Goal: Task Accomplishment & Management: Manage account settings

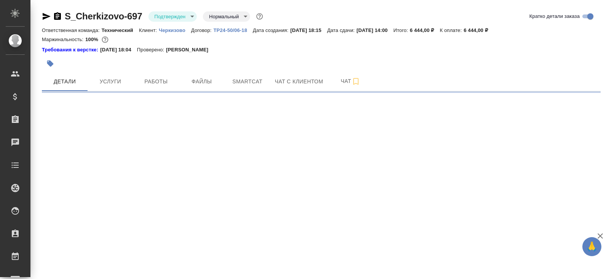
select select "RU"
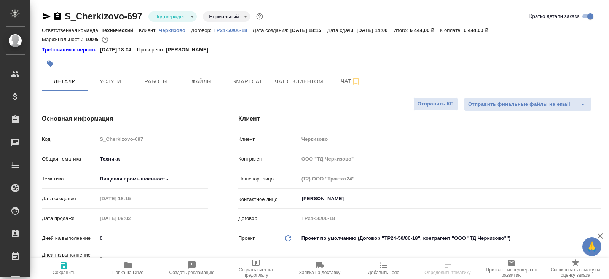
type textarea "x"
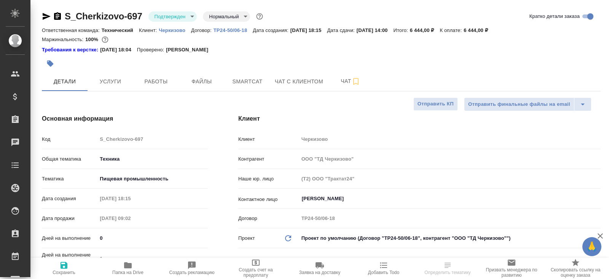
type textarea "x"
type input "[PERSON_NAME]"
type input "Технический"
type textarea "x"
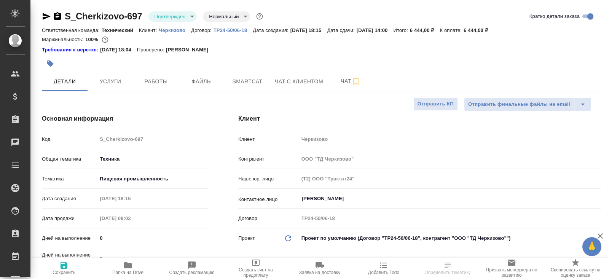
type textarea "x"
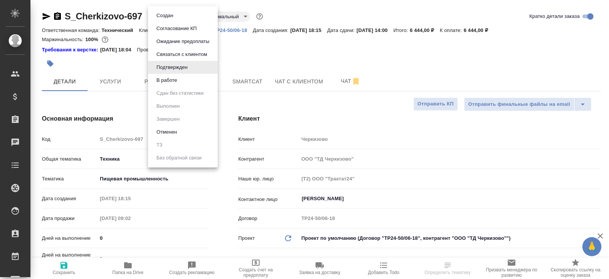
click at [162, 19] on body "🙏 .cls-1 fill:#fff; AWATERA Belyakova Yulia Клиенты Спецификации Заказы Чаты To…" at bounding box center [304, 139] width 609 height 279
click at [168, 78] on button "В работе" at bounding box center [166, 80] width 25 height 8
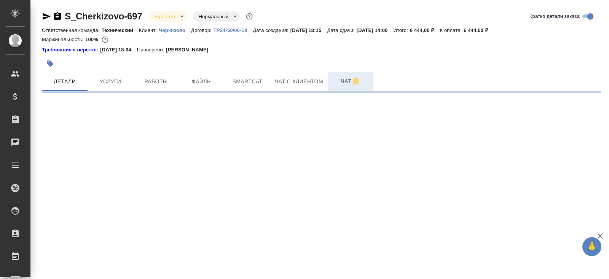
select select "RU"
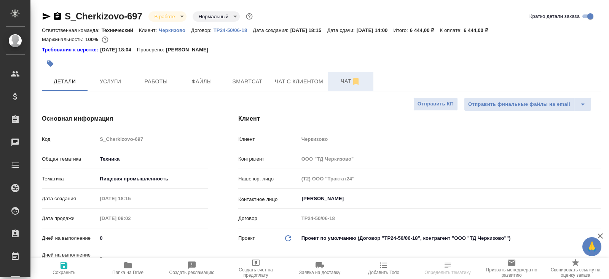
type textarea "x"
click at [344, 81] on span "Чат" at bounding box center [350, 82] width 37 height 10
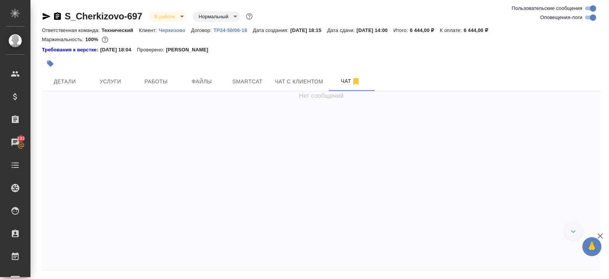
click at [590, 18] on input "Оповещения-логи" at bounding box center [593, 17] width 27 height 9
checkbox input "false"
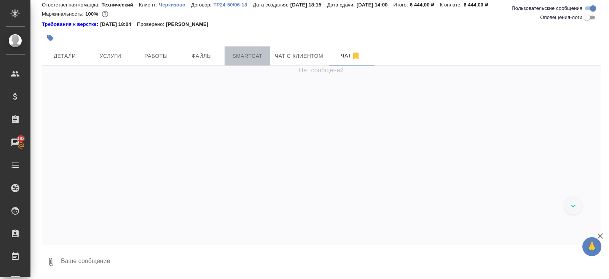
click at [269, 56] on button "Smartcat" at bounding box center [248, 55] width 46 height 19
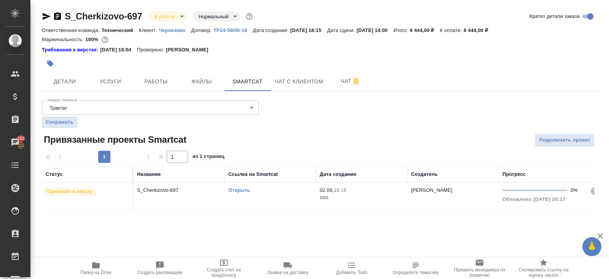
click at [244, 191] on link "Открыть" at bounding box center [239, 190] width 22 height 6
click at [162, 70] on div at bounding box center [228, 63] width 373 height 17
click at [164, 77] on button "Работы" at bounding box center [156, 81] width 46 height 19
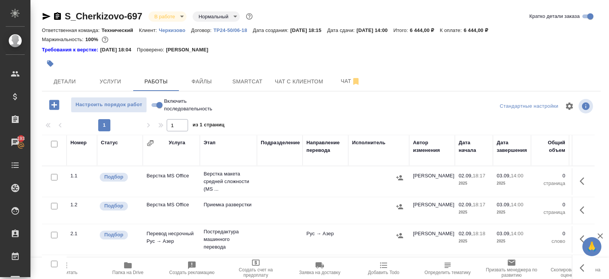
scroll to position [46, 0]
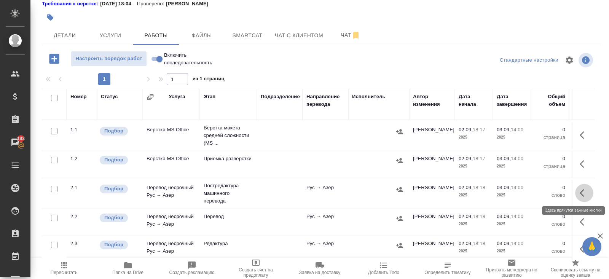
click at [583, 188] on icon "button" at bounding box center [584, 192] width 9 height 9
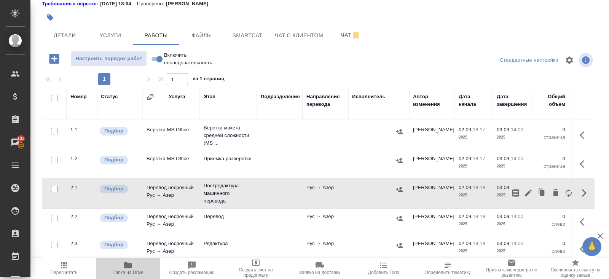
click at [140, 265] on span "Папка на Drive" at bounding box center [128, 268] width 55 height 14
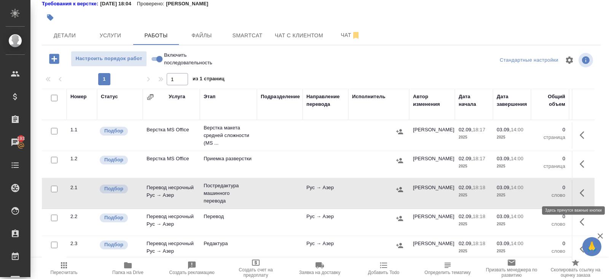
click at [583, 193] on icon "button" at bounding box center [584, 192] width 9 height 9
click at [527, 193] on icon "button" at bounding box center [528, 193] width 7 height 7
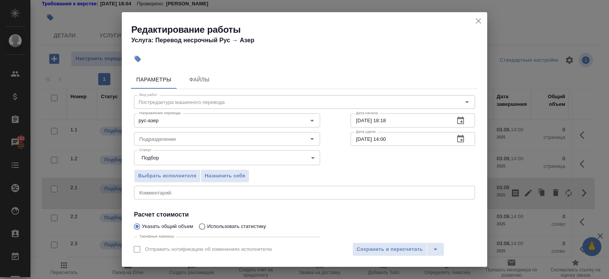
scroll to position [79, 0]
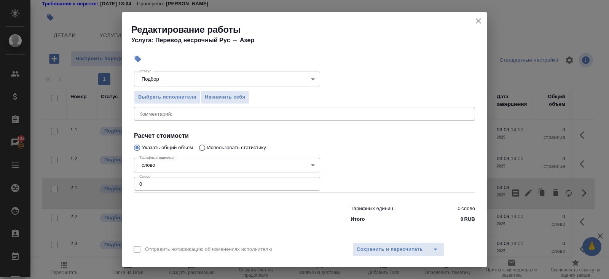
drag, startPoint x: 152, startPoint y: 181, endPoint x: 104, endPoint y: 180, distance: 48.4
click at [104, 180] on div "Редактирование работы Услуга: Перевод несрочный Рус → Азер Параметры Файлы Вид …" at bounding box center [304, 139] width 609 height 279
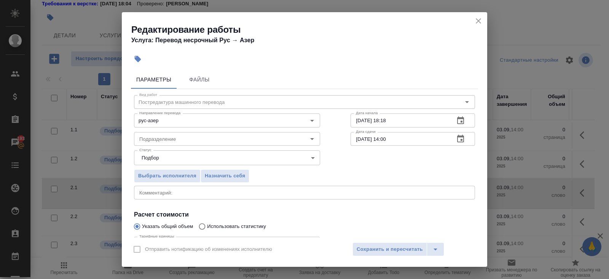
type input "807"
click at [465, 120] on button "button" at bounding box center [461, 121] width 18 height 18
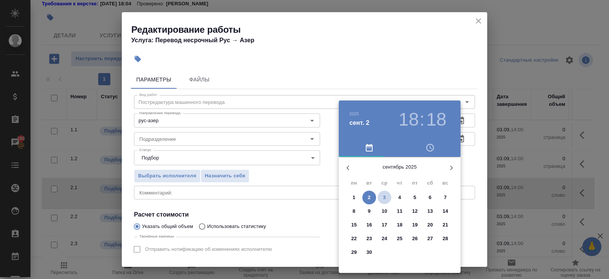
click at [386, 197] on p "3" at bounding box center [384, 198] width 3 height 8
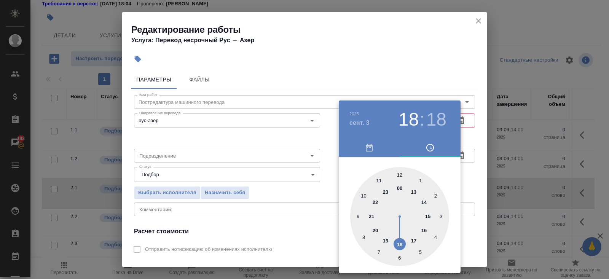
type input "03.09.2025 10:18"
click at [364, 195] on div at bounding box center [399, 216] width 99 height 99
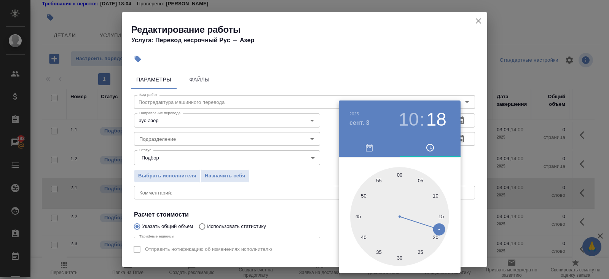
click at [309, 195] on div at bounding box center [304, 139] width 609 height 279
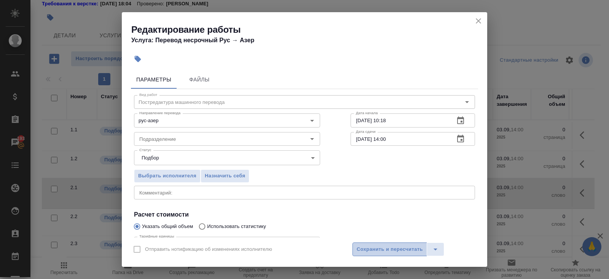
click at [384, 249] on span "Сохранить и пересчитать" at bounding box center [390, 249] width 66 height 9
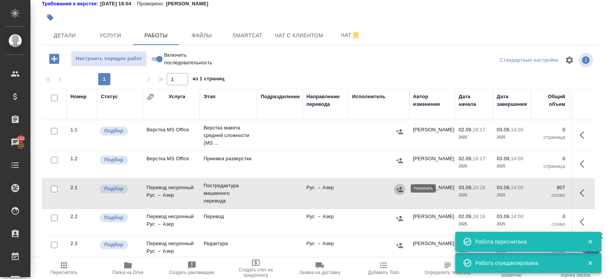
click at [398, 187] on icon "button" at bounding box center [400, 190] width 8 height 8
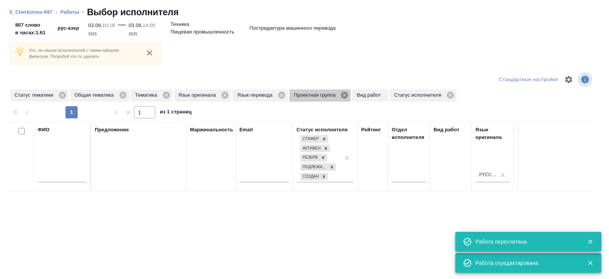
click at [349, 91] on icon at bounding box center [344, 95] width 8 height 8
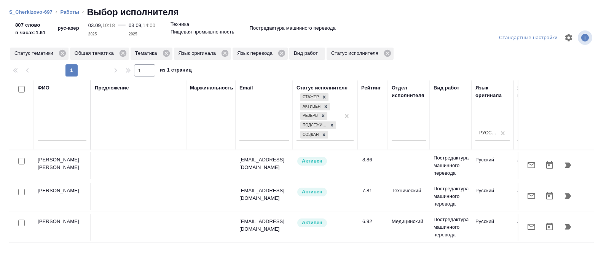
click at [20, 87] on input "checkbox" at bounding box center [21, 89] width 6 height 6
checkbox input "true"
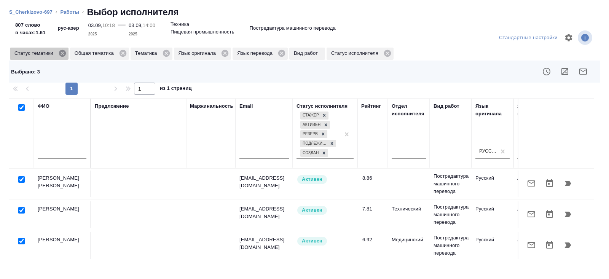
click at [64, 53] on icon at bounding box center [62, 53] width 8 height 8
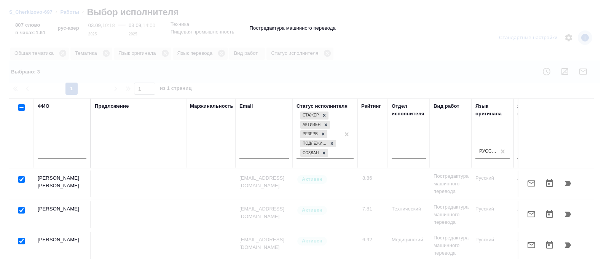
checkbox input "false"
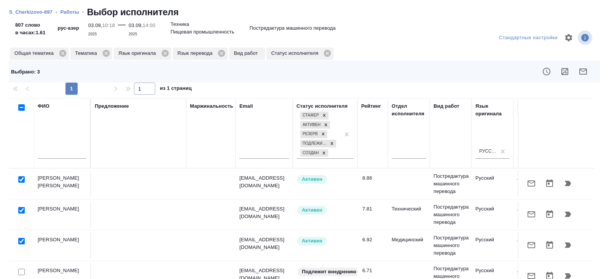
scroll to position [62, 0]
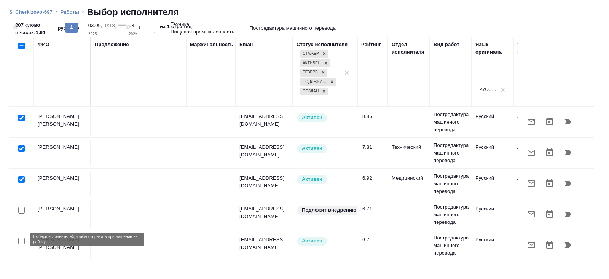
click at [22, 240] on input "checkbox" at bounding box center [21, 241] width 6 height 6
checkbox input "true"
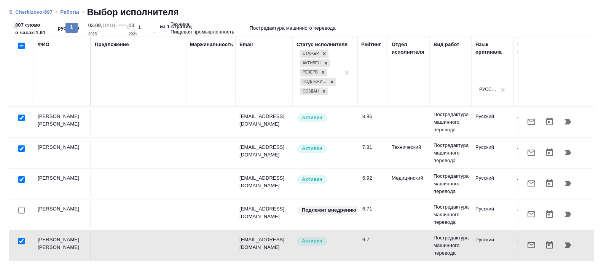
scroll to position [0, 0]
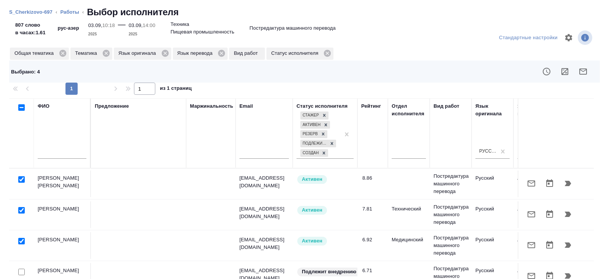
click at [585, 70] on icon "button" at bounding box center [584, 72] width 8 height 6
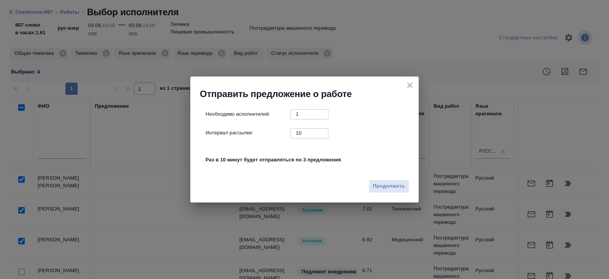
drag, startPoint x: 305, startPoint y: 134, endPoint x: 287, endPoint y: 131, distance: 18.2
click at [287, 131] on div "Интервал рассылки: 10 ​" at bounding box center [308, 133] width 204 height 10
type input "0"
click at [385, 185] on span "Продолжить" at bounding box center [389, 186] width 32 height 9
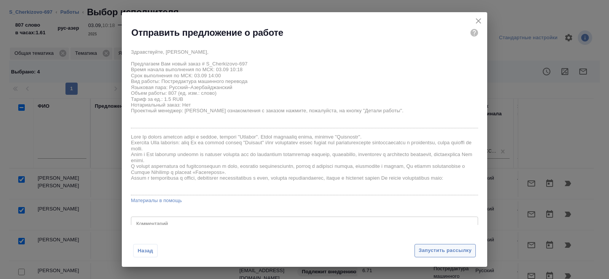
click at [427, 246] on button "Запустить рассылку" at bounding box center [445, 250] width 61 height 13
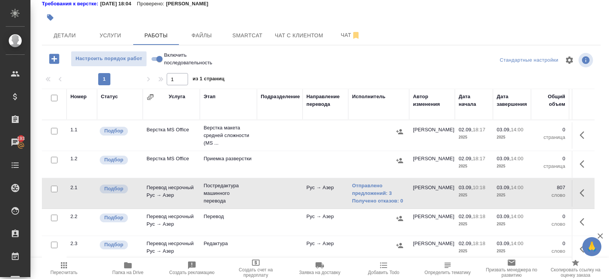
click at [69, 264] on span "Пересчитать" at bounding box center [64, 268] width 55 height 14
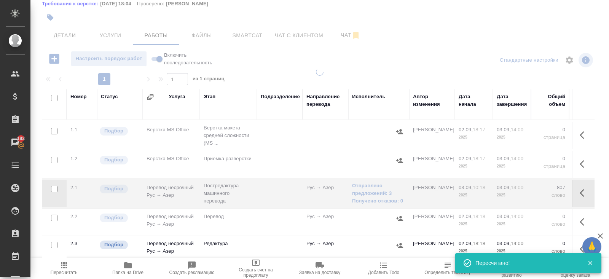
click at [54, 98] on input "checkbox" at bounding box center [54, 98] width 6 height 6
checkbox input "true"
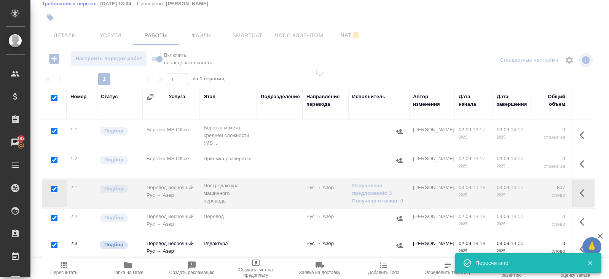
checkbox input "true"
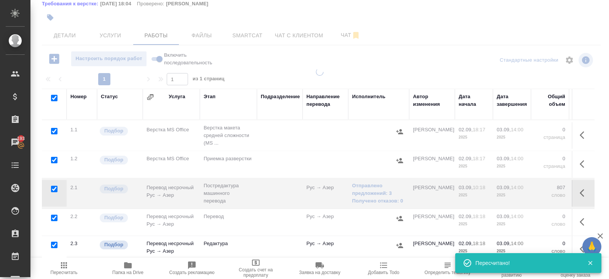
checkbox input "true"
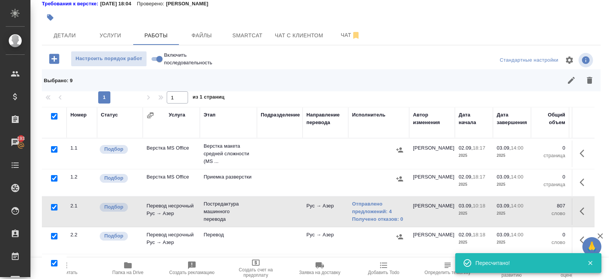
click at [54, 205] on input "checkbox" at bounding box center [54, 207] width 6 height 6
checkbox input "false"
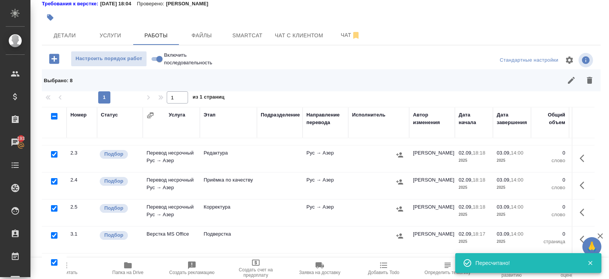
scroll to position [64, 0]
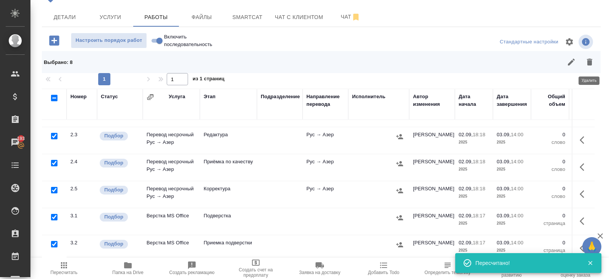
click at [601, 64] on div "S_Cherkizovo-697 В работе inProgress Нормальный normal Кратко детали заказа Отв…" at bounding box center [321, 108] width 567 height 344
click at [590, 64] on icon "button" at bounding box center [589, 62] width 5 height 7
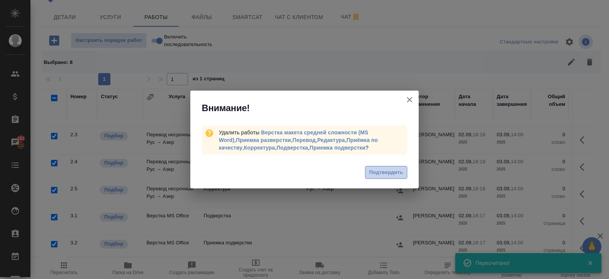
click at [378, 174] on span "Подтвердить" at bounding box center [386, 172] width 34 height 9
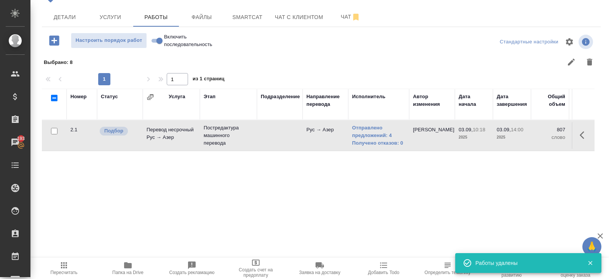
scroll to position [0, 0]
click at [366, 124] on link "Отправлено предложений: 4" at bounding box center [378, 131] width 53 height 15
click at [60, 270] on span "Пересчитать" at bounding box center [64, 272] width 27 height 5
click at [64, 271] on span "Пересчитать" at bounding box center [64, 272] width 27 height 5
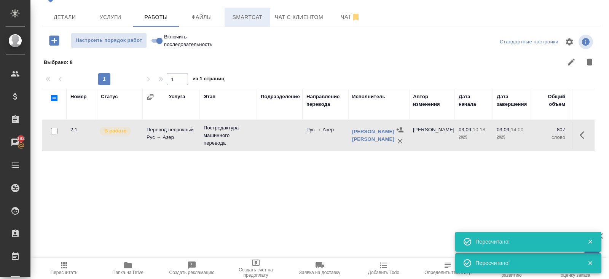
click at [250, 22] on button "Smartcat" at bounding box center [248, 17] width 46 height 19
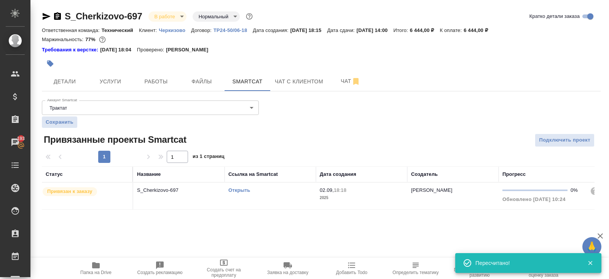
click at [241, 190] on link "Открыть" at bounding box center [239, 190] width 22 height 6
click at [168, 83] on span "Работы" at bounding box center [156, 82] width 37 height 10
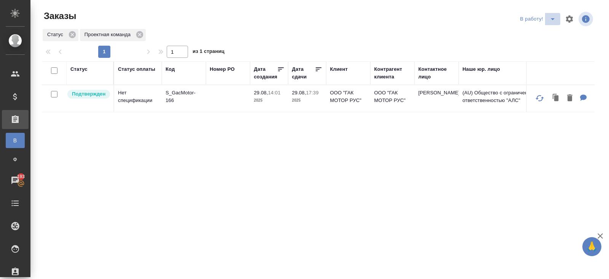
click at [549, 17] on icon "split button" at bounding box center [552, 18] width 9 height 9
click at [542, 34] on li "ПМ" at bounding box center [539, 34] width 42 height 12
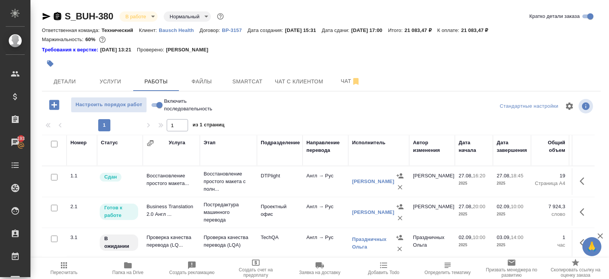
click at [57, 17] on icon "button" at bounding box center [57, 16] width 7 height 8
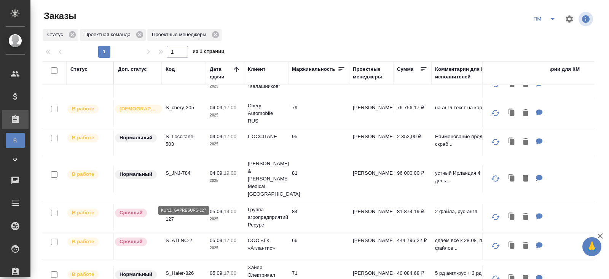
scroll to position [235, 0]
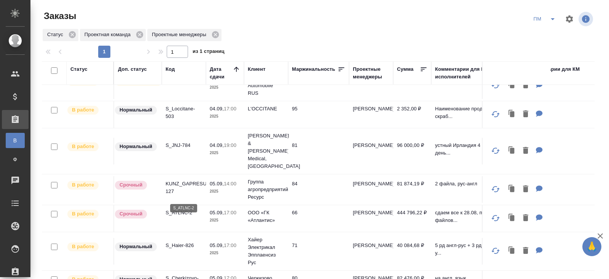
click at [176, 209] on p "S_ATLNC-2" at bounding box center [184, 213] width 37 height 8
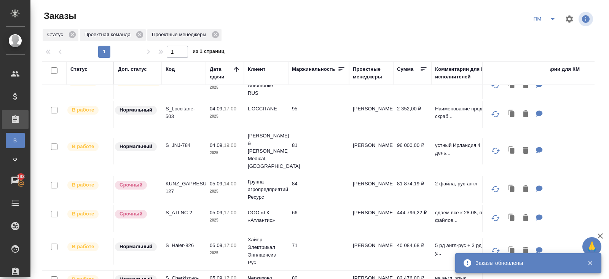
click at [549, 17] on icon "split button" at bounding box center [552, 18] width 9 height 9
click at [548, 38] on li "В работу!" at bounding box center [545, 34] width 38 height 12
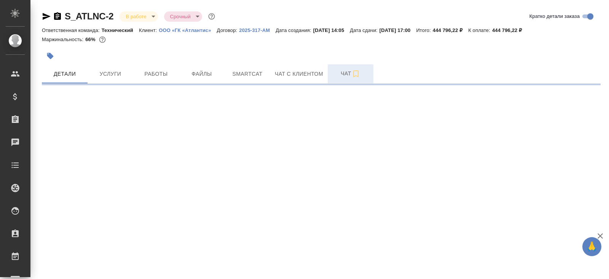
click at [350, 75] on span "Чат" at bounding box center [350, 74] width 37 height 10
select select "RU"
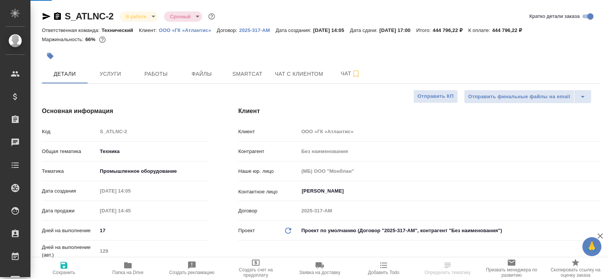
type textarea "x"
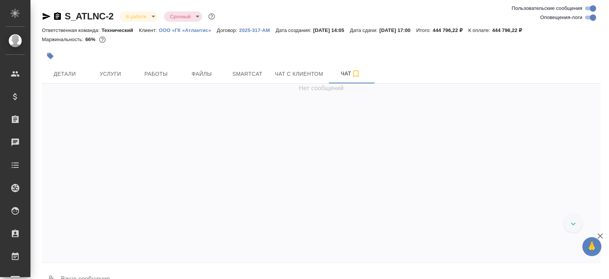
scroll to position [9567, 0]
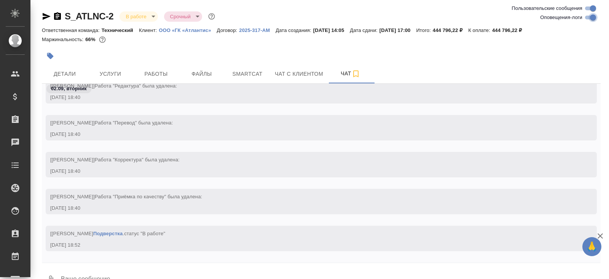
click at [592, 18] on input "Оповещения-логи" at bounding box center [593, 17] width 27 height 9
checkbox input "false"
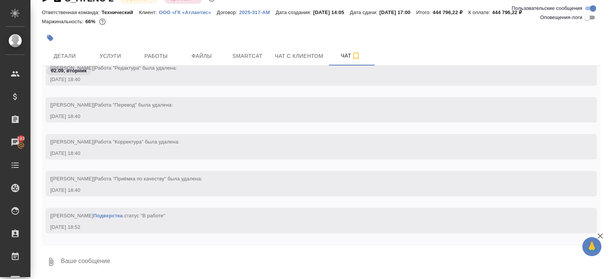
click at [110, 257] on textarea at bounding box center [330, 262] width 541 height 26
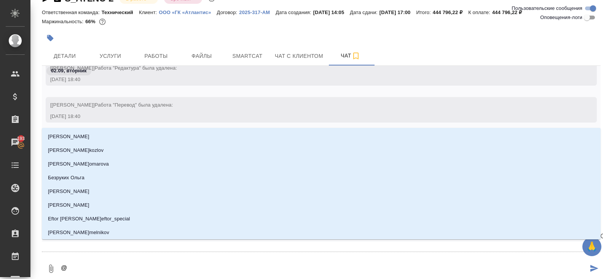
type textarea "@м"
type input "м"
type textarea "@ма"
type input "ма"
type textarea "@мал"
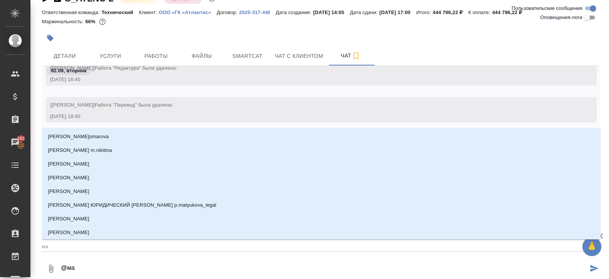
type input "мал"
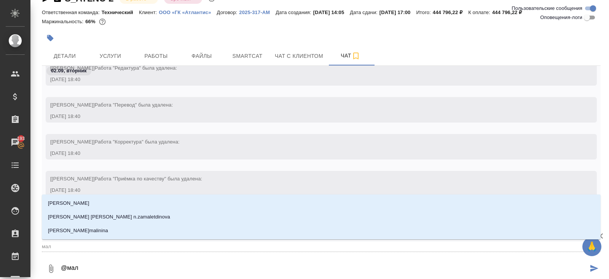
type textarea "@мало"
type input "мало"
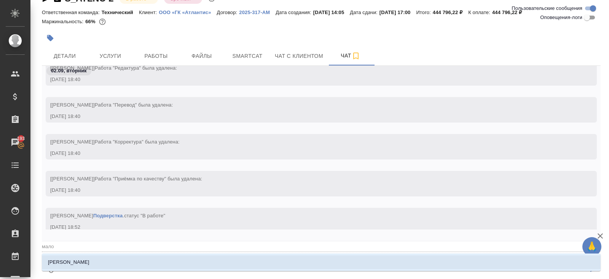
click at [110, 261] on li "[PERSON_NAME]" at bounding box center [321, 263] width 559 height 14
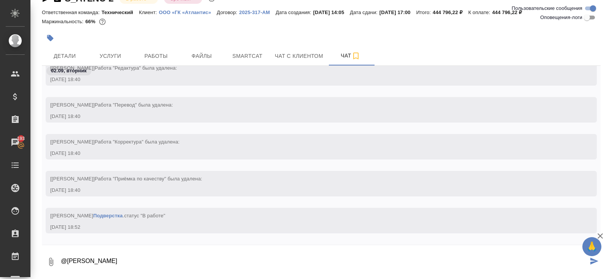
paste textarea "16-1 Electrical 双110转盘奶厅1（电气） updated - 16 шт(en)."
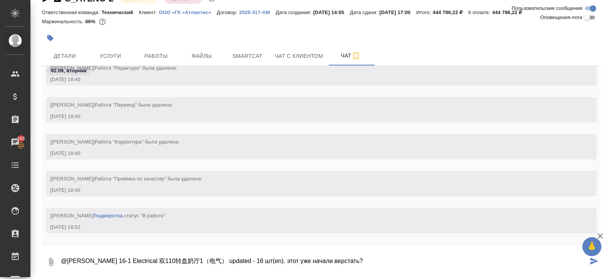
type textarea "@[PERSON_NAME] 16-1 Electrical 双110转盘奶厅1（电气） updated - 16 шт(en). этот уже нача…"
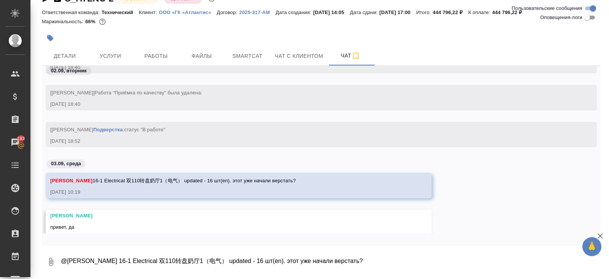
scroll to position [9720, 0]
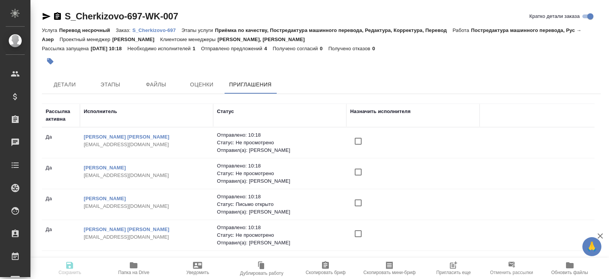
click at [453, 268] on icon "button" at bounding box center [453, 265] width 9 height 9
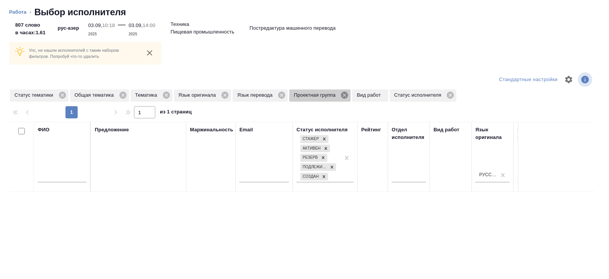
click at [348, 95] on icon at bounding box center [344, 95] width 7 height 7
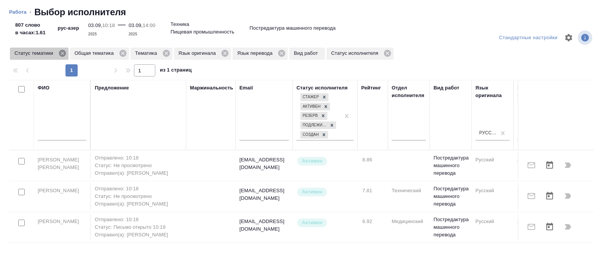
click at [65, 53] on icon at bounding box center [62, 53] width 8 height 8
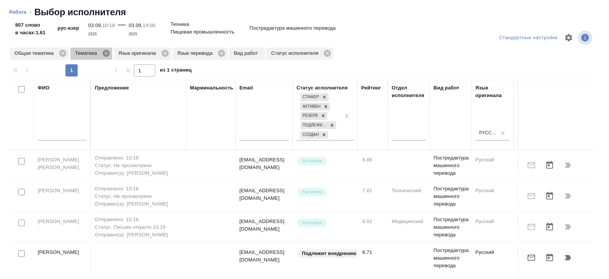
click at [107, 53] on icon at bounding box center [106, 53] width 8 height 8
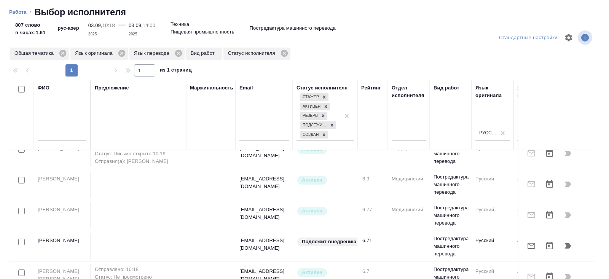
scroll to position [43, 0]
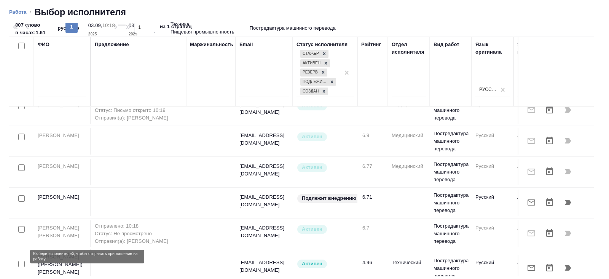
click at [21, 261] on input "checkbox" at bounding box center [21, 264] width 6 height 6
checkbox input "true"
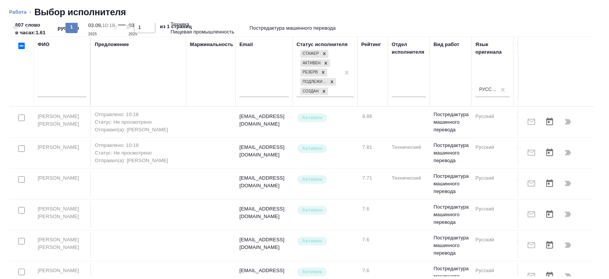
scroll to position [0, 0]
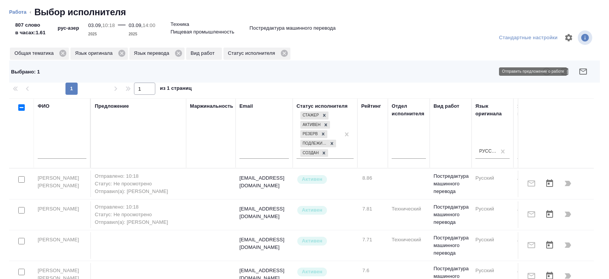
click at [587, 68] on icon "button" at bounding box center [583, 71] width 9 height 9
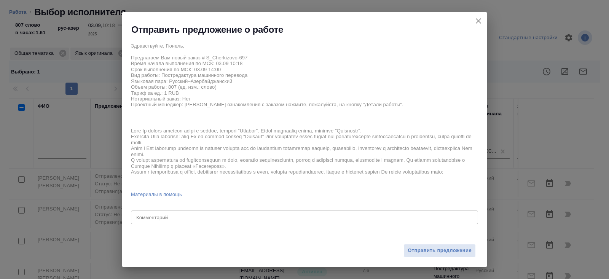
click at [429, 242] on div "Отправить предложение" at bounding box center [305, 246] width 366 height 42
click at [431, 249] on span "Отправить предложение" at bounding box center [440, 250] width 64 height 9
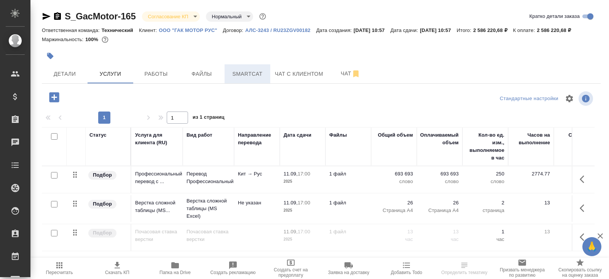
click at [265, 79] on span "Smartcat" at bounding box center [247, 74] width 37 height 10
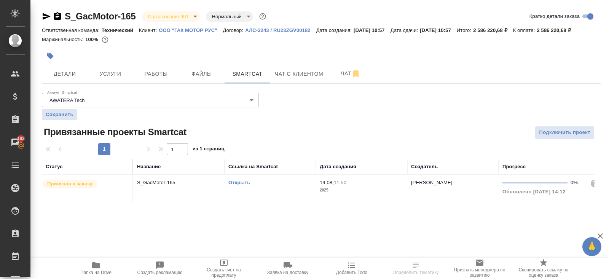
click at [240, 185] on link "Открыть" at bounding box center [239, 183] width 22 height 6
click at [352, 78] on span "Чат" at bounding box center [350, 74] width 37 height 10
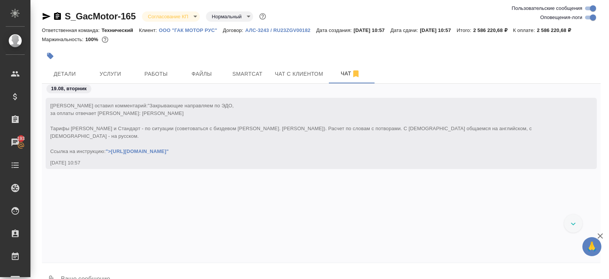
scroll to position [4548, 0]
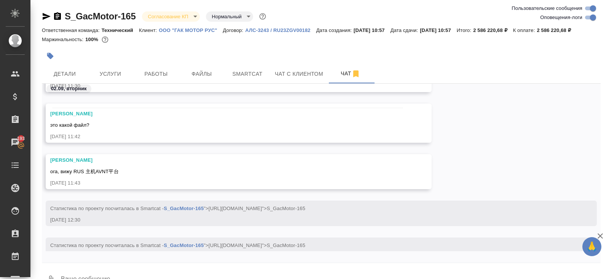
click at [588, 17] on input "Оповещения-логи" at bounding box center [593, 17] width 27 height 9
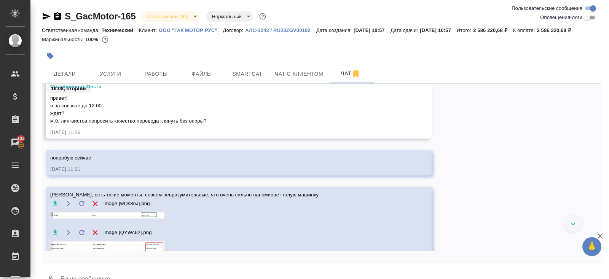
scroll to position [524, 0]
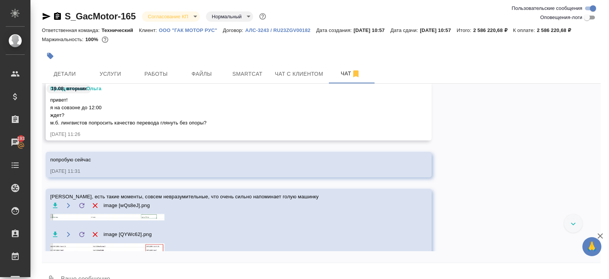
click at [131, 174] on div "попробую сейчас 19.08.25, 11:31" at bounding box center [227, 164] width 355 height 21
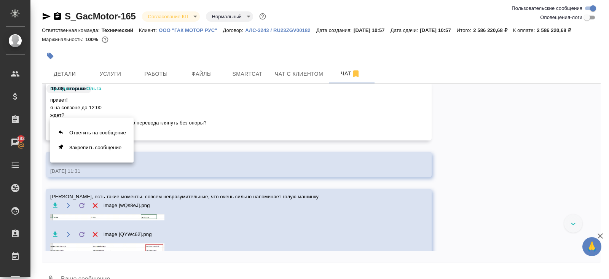
click at [139, 175] on div at bounding box center [304, 139] width 609 height 279
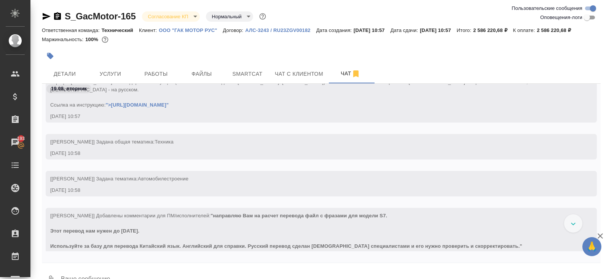
scroll to position [44, 0]
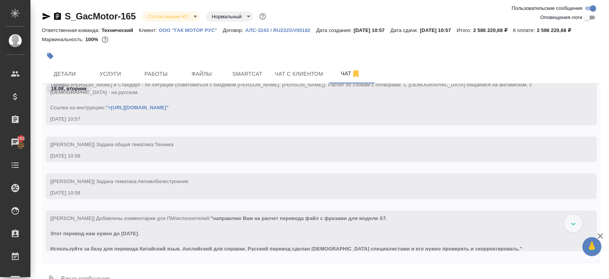
click at [588, 16] on input "Оповещения-логи" at bounding box center [586, 17] width 27 height 9
click at [588, 17] on input "Оповещения-логи" at bounding box center [593, 17] width 27 height 9
checkbox input "false"
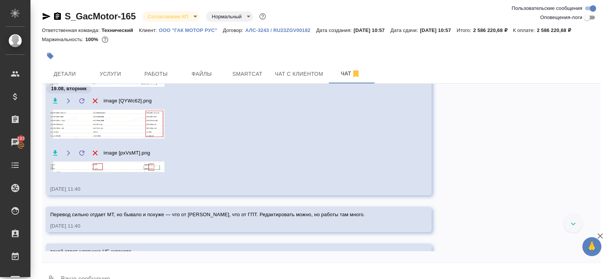
scroll to position [431, 0]
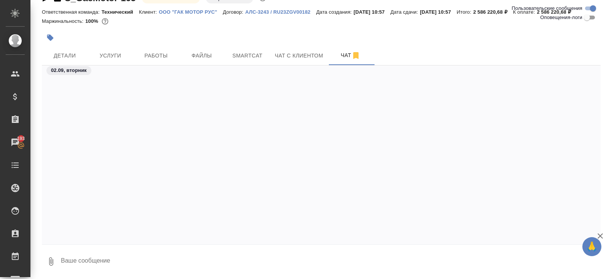
scroll to position [2249, 0]
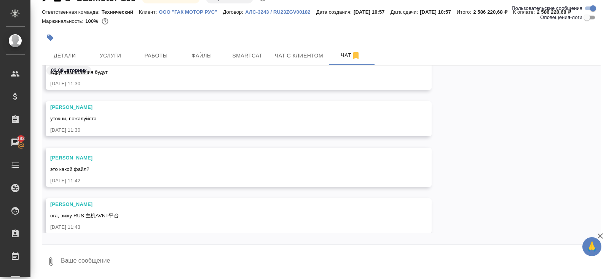
click at [118, 163] on div "[PERSON_NAME] это какой файл?" at bounding box center [227, 163] width 355 height 19
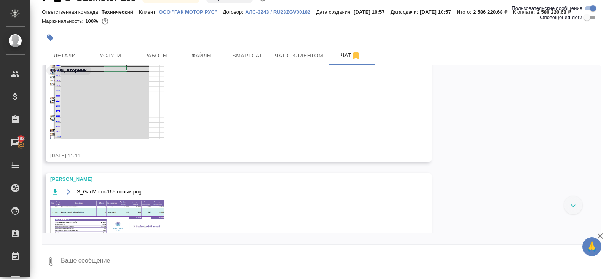
scroll to position [1794, 0]
click at [122, 208] on img at bounding box center [107, 220] width 114 height 36
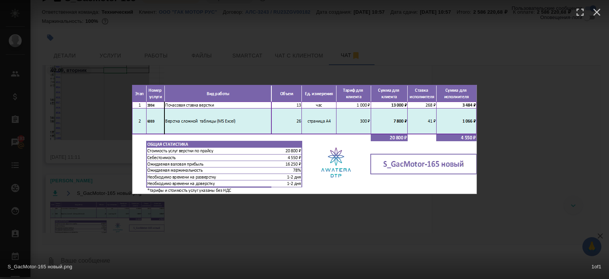
click at [182, 211] on div "S_GacMotor-165 новый.png 1 of 1" at bounding box center [304, 139] width 609 height 279
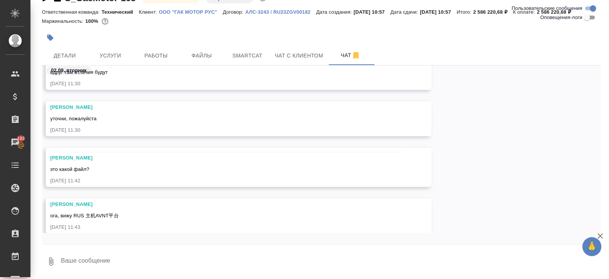
scroll to position [0, 0]
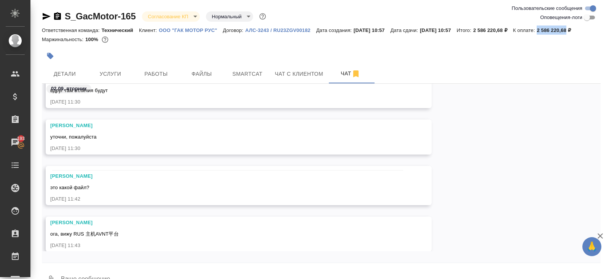
drag, startPoint x: 142, startPoint y: 38, endPoint x: 171, endPoint y: 40, distance: 28.3
click at [537, 33] on p "2 586 220,68 ₽" at bounding box center [557, 30] width 40 height 6
copy p "2 586 220,68"
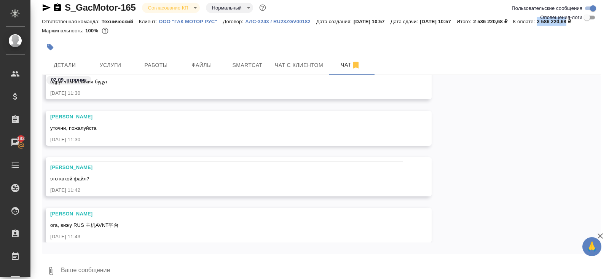
scroll to position [10, 0]
copy p "2 586 220,68"
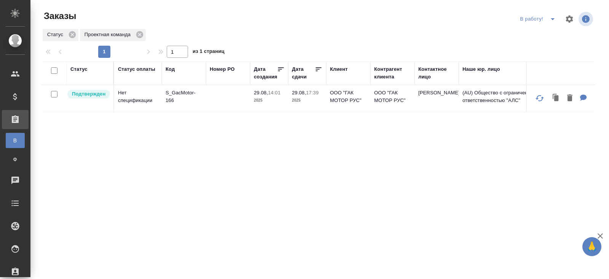
click at [552, 20] on icon "split button" at bounding box center [552, 18] width 9 height 9
click at [543, 35] on li "ПМ" at bounding box center [539, 34] width 42 height 12
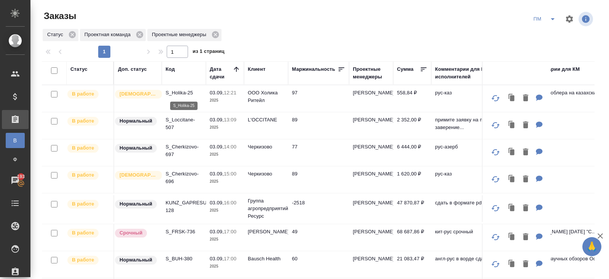
click at [178, 93] on p "S_Holika-25" at bounding box center [184, 93] width 37 height 8
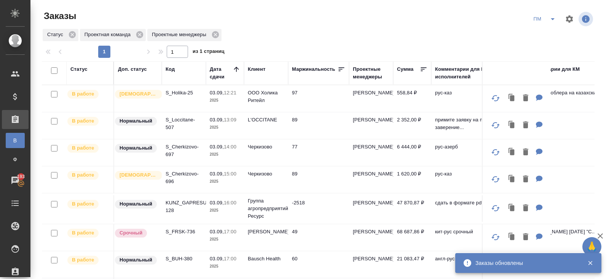
click at [177, 228] on p "S_FRSK-736" at bounding box center [184, 232] width 37 height 8
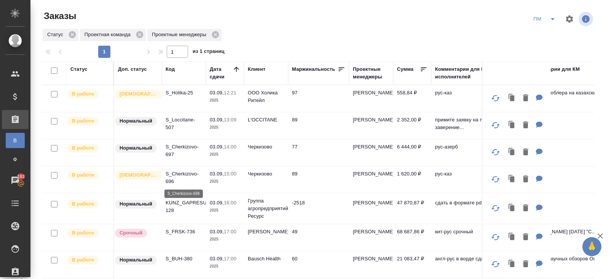
click at [170, 183] on p "S_Cherkizovo-696" at bounding box center [184, 177] width 37 height 15
click at [172, 125] on p "S_Loccitane-507" at bounding box center [184, 123] width 37 height 15
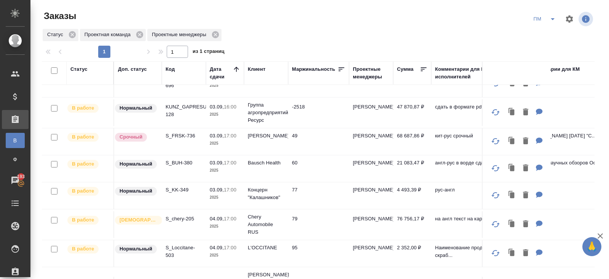
scroll to position [97, 0]
click at [176, 243] on p "S_Loccitane-503" at bounding box center [184, 250] width 37 height 15
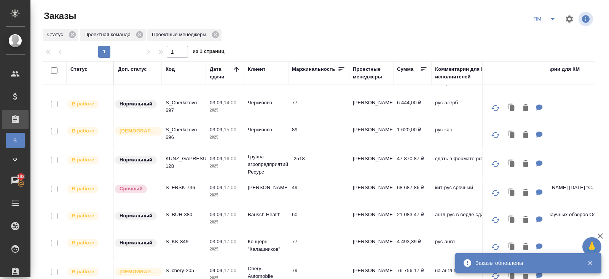
scroll to position [0, 0]
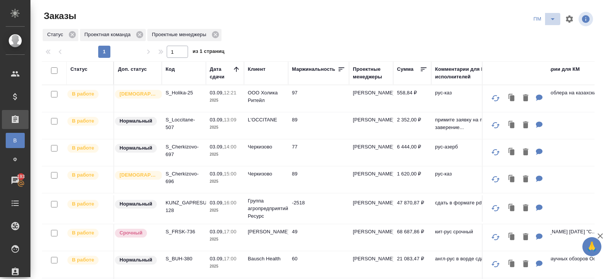
click at [548, 22] on span "split button" at bounding box center [552, 18] width 11 height 9
click at [547, 31] on li "В работу!" at bounding box center [545, 34] width 38 height 12
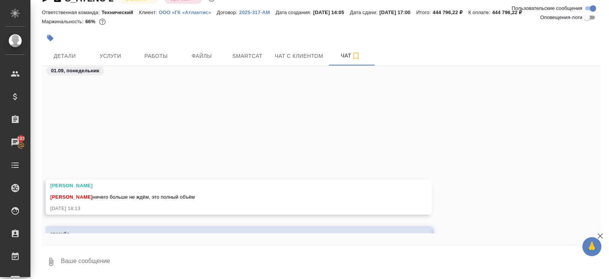
scroll to position [4233, 0]
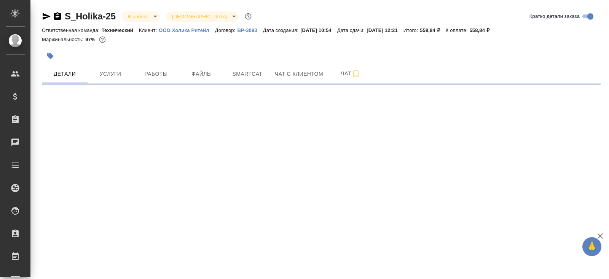
select select "RU"
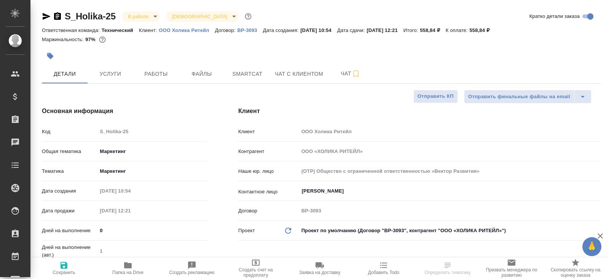
type textarea "x"
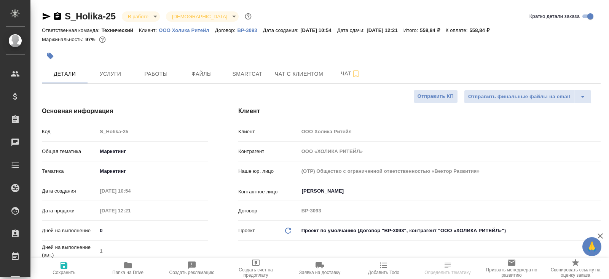
type textarea "x"
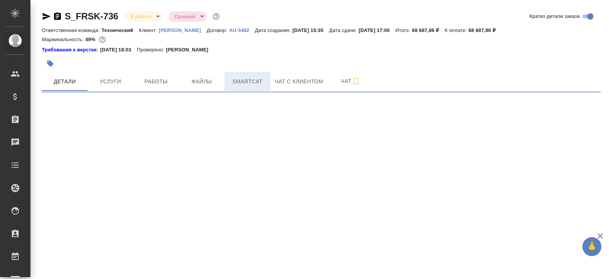
click at [257, 85] on span "Smartcat" at bounding box center [247, 82] width 37 height 10
select select "RU"
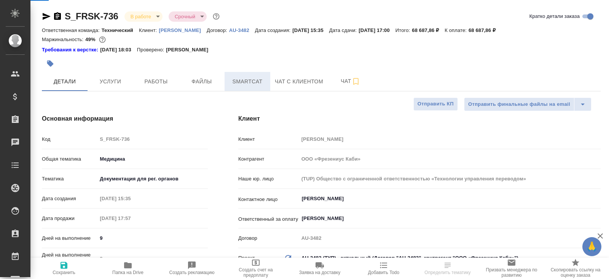
type textarea "x"
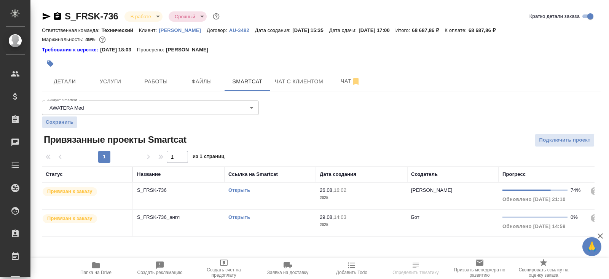
click at [241, 189] on link "Открыть" at bounding box center [239, 190] width 22 height 6
click at [241, 216] on link "Открыть" at bounding box center [239, 217] width 22 height 6
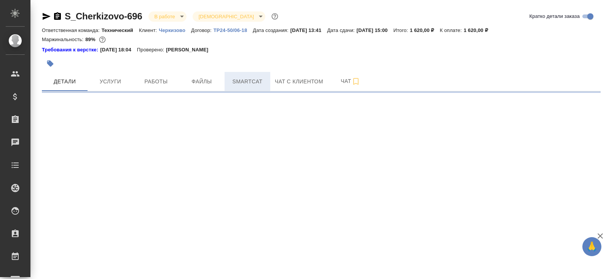
select select "RU"
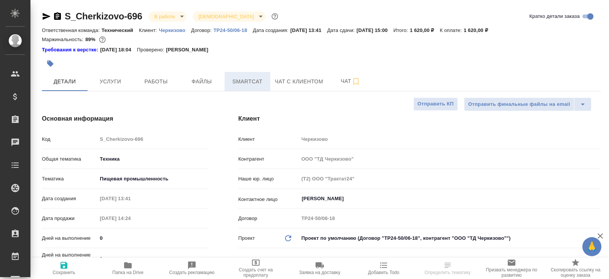
click at [252, 85] on span "Smartcat" at bounding box center [247, 82] width 37 height 10
type textarea "x"
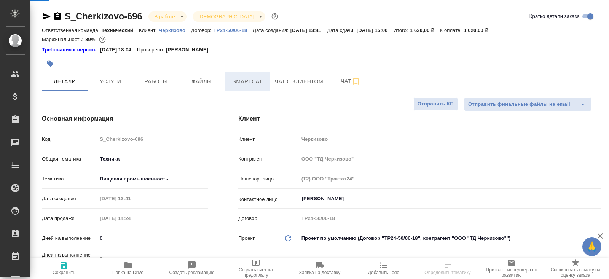
type textarea "x"
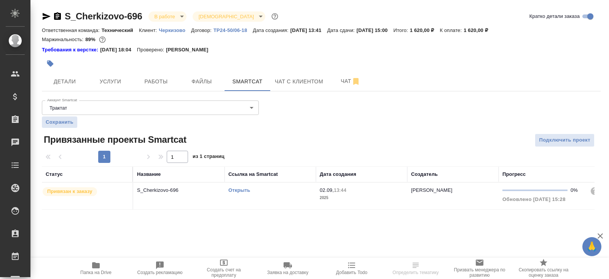
click at [241, 190] on link "Открыть" at bounding box center [239, 190] width 22 height 6
click at [163, 81] on span "Работы" at bounding box center [156, 82] width 37 height 10
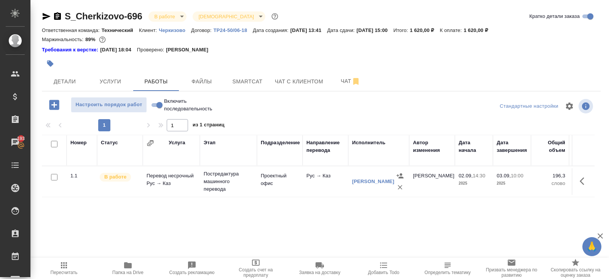
click at [57, 16] on icon "button" at bounding box center [57, 16] width 9 height 9
click at [240, 88] on button "Smartcat" at bounding box center [248, 81] width 46 height 19
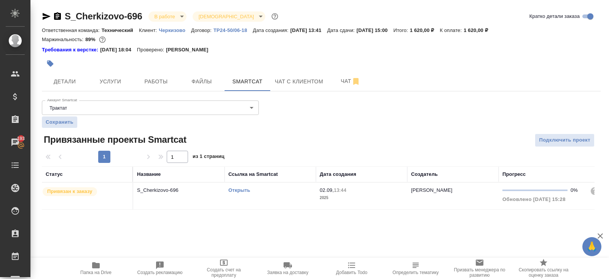
click at [237, 189] on link "Открыть" at bounding box center [239, 190] width 22 height 6
click at [164, 85] on span "Работы" at bounding box center [156, 82] width 37 height 10
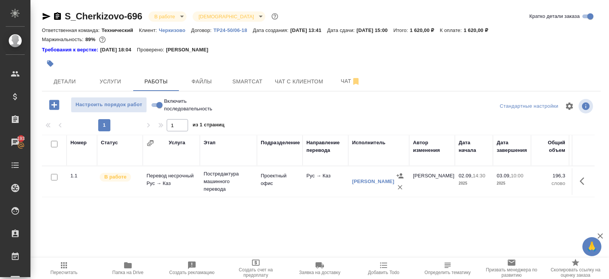
click at [402, 185] on icon "button" at bounding box center [400, 188] width 8 height 8
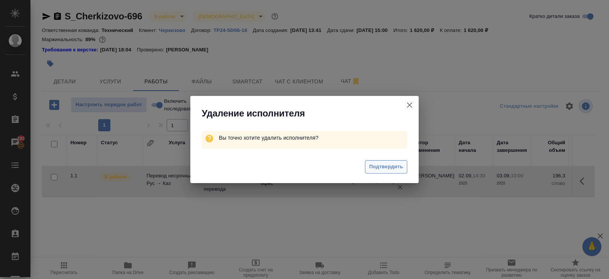
click at [403, 169] on button "Подтвердить" at bounding box center [386, 166] width 42 height 13
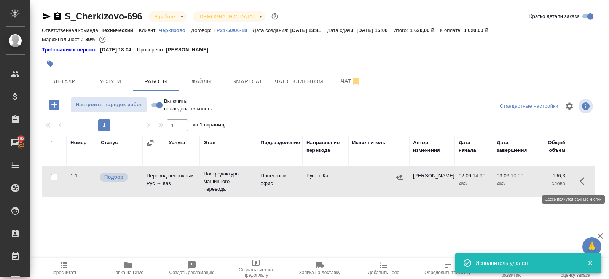
click at [583, 182] on icon "button" at bounding box center [584, 181] width 9 height 9
click at [529, 180] on icon "button" at bounding box center [528, 181] width 7 height 7
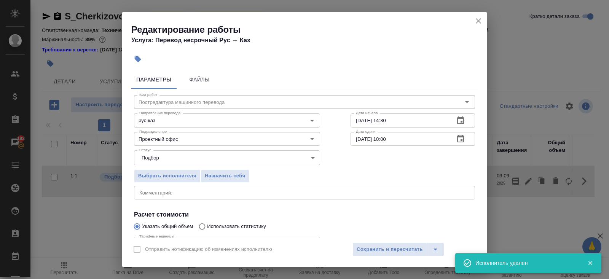
click at [463, 137] on icon "button" at bounding box center [460, 139] width 7 height 8
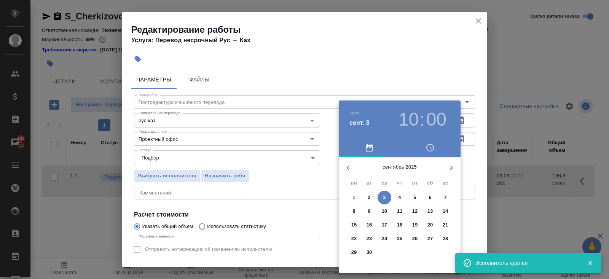
click at [388, 196] on span "3" at bounding box center [385, 198] width 14 height 8
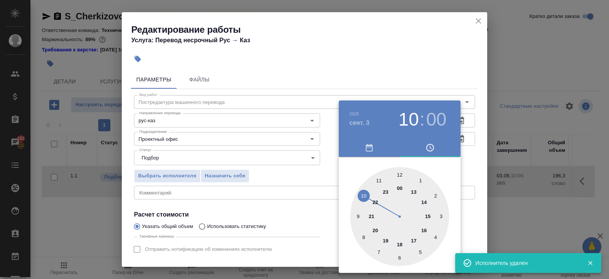
type input "03.09.2025 15:00"
click at [428, 214] on div at bounding box center [399, 216] width 99 height 99
click at [307, 214] on div at bounding box center [304, 139] width 609 height 279
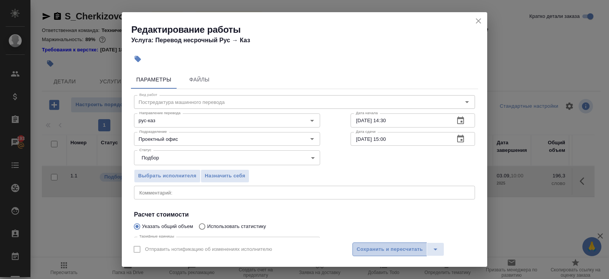
click at [365, 244] on button "Сохранить и пересчитать" at bounding box center [390, 250] width 75 height 14
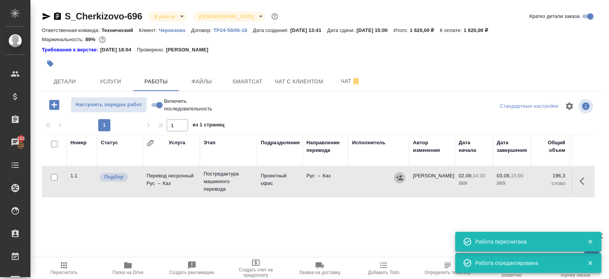
click at [397, 176] on icon "button" at bounding box center [399, 177] width 7 height 5
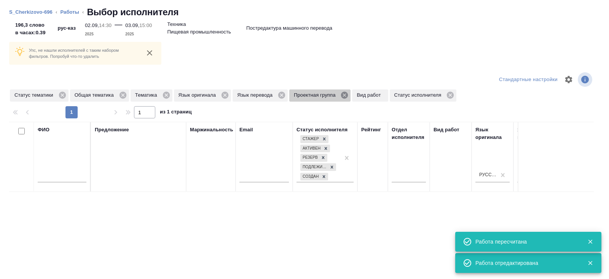
click at [349, 99] on icon at bounding box center [344, 95] width 8 height 8
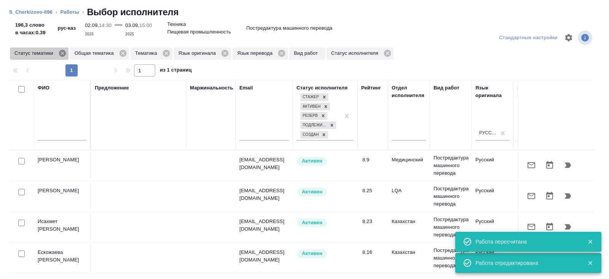
click at [65, 50] on icon at bounding box center [62, 53] width 7 height 7
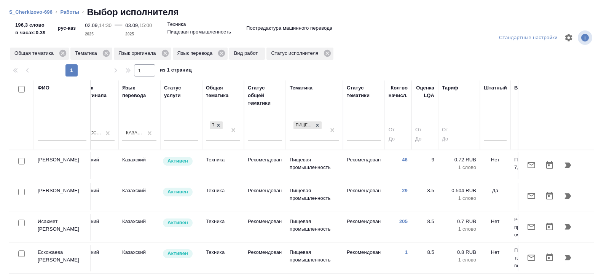
scroll to position [0, 521]
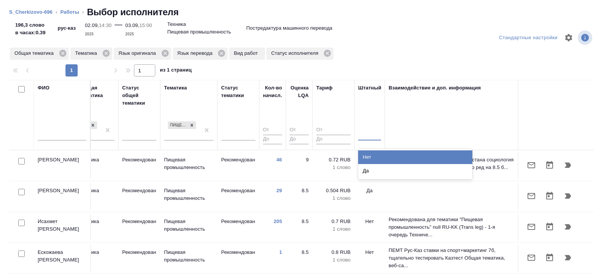
click at [371, 133] on div at bounding box center [369, 133] width 23 height 11
click at [371, 152] on div "Нет" at bounding box center [415, 157] width 114 height 14
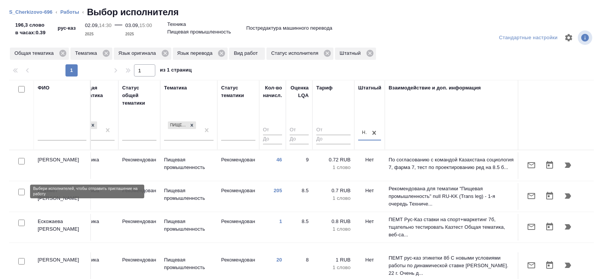
click at [21, 191] on input "checkbox" at bounding box center [21, 192] width 6 height 6
checkbox input "true"
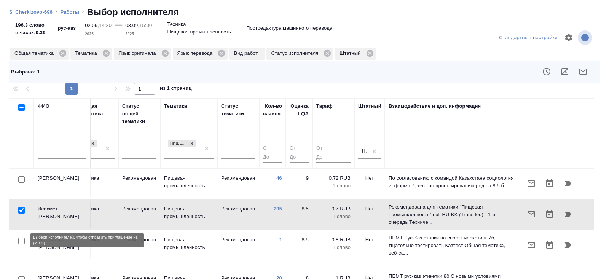
click at [22, 239] on input "checkbox" at bounding box center [21, 241] width 6 height 6
checkbox input "true"
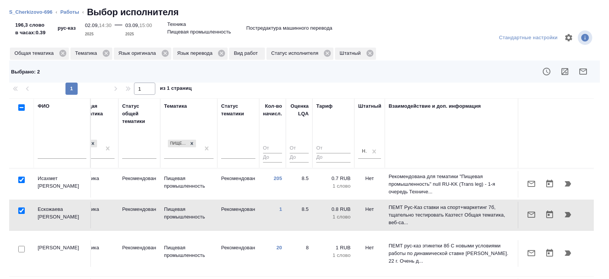
scroll to position [46, 521]
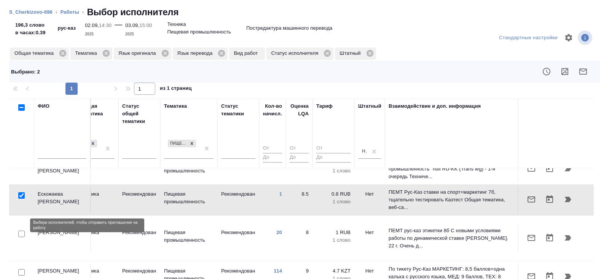
click at [21, 231] on input "checkbox" at bounding box center [21, 234] width 6 height 6
checkbox input "true"
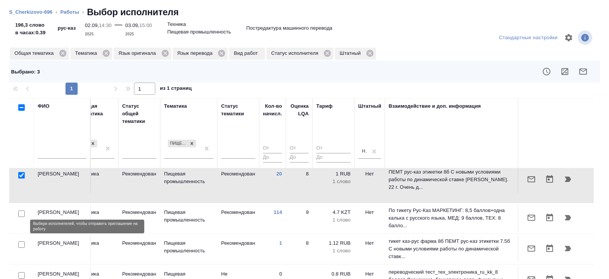
scroll to position [118, 521]
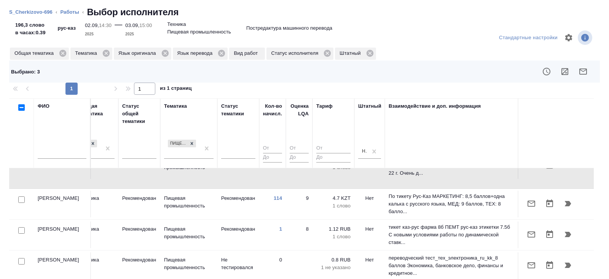
click at [21, 227] on input "checkbox" at bounding box center [21, 230] width 6 height 6
checkbox input "true"
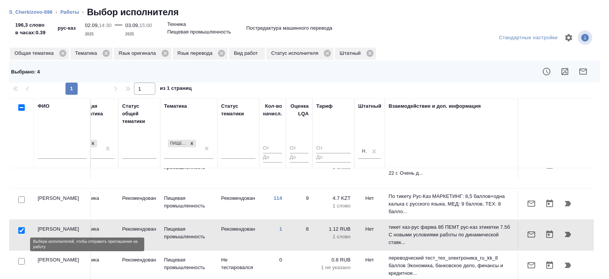
click at [21, 258] on input "checkbox" at bounding box center [21, 261] width 6 height 6
checkbox input "true"
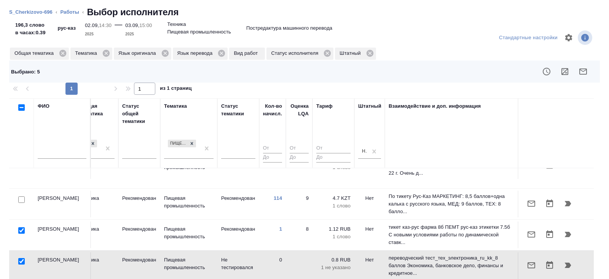
scroll to position [164, 521]
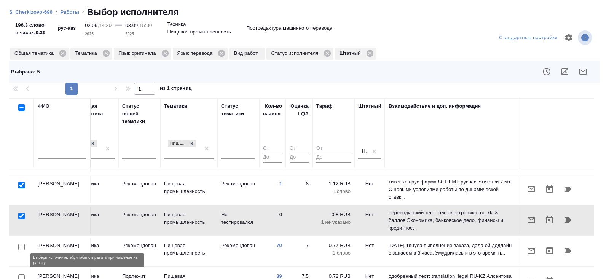
click at [21, 275] on input "checkbox" at bounding box center [21, 278] width 6 height 6
checkbox input "true"
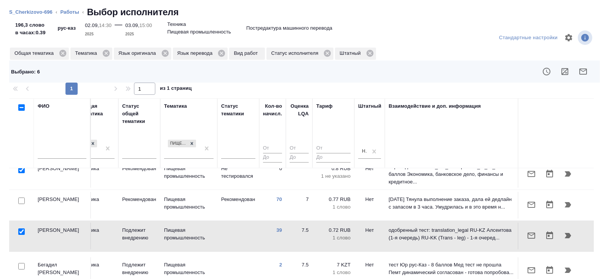
scroll to position [224, 521]
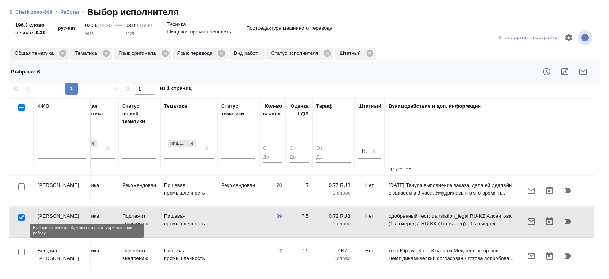
click at [21, 249] on input "checkbox" at bounding box center [21, 252] width 6 height 6
checkbox input "true"
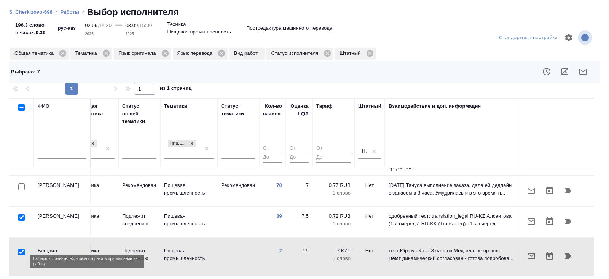
checkbox input "true"
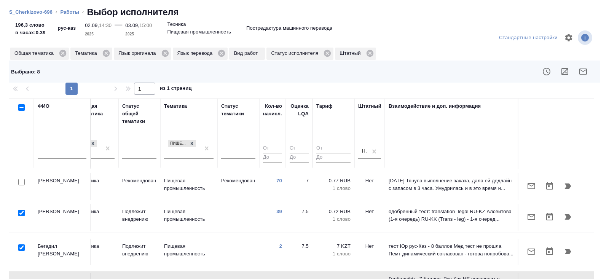
scroll to position [62, 0]
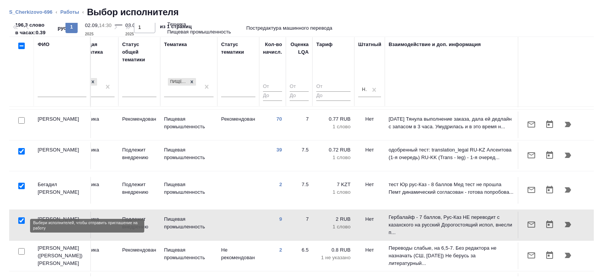
drag, startPoint x: 22, startPoint y: 225, endPoint x: 22, endPoint y: 251, distance: 25.5
click at [22, 248] on input "checkbox" at bounding box center [21, 251] width 6 height 6
checkbox input "true"
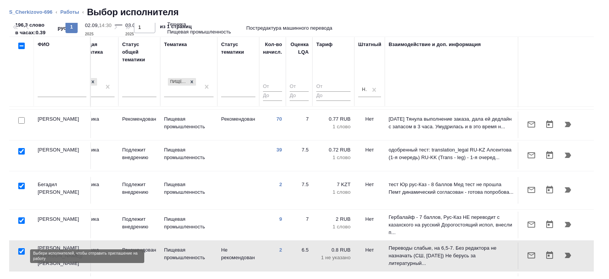
click at [22, 279] on input "checkbox" at bounding box center [21, 282] width 6 height 6
checkbox input "true"
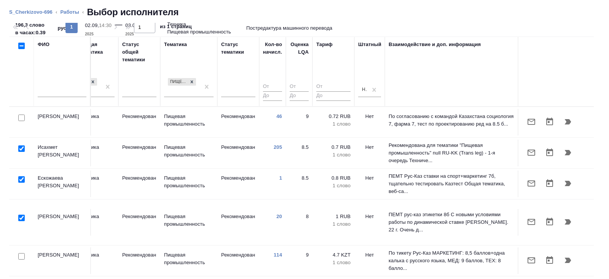
scroll to position [0, 0]
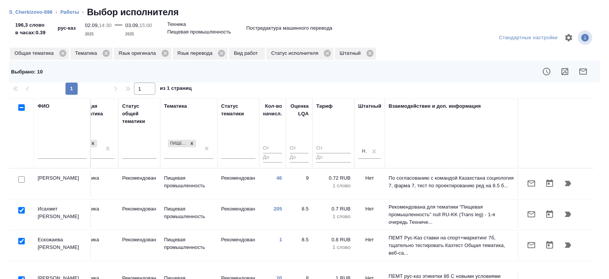
click at [578, 70] on button "button" at bounding box center [583, 71] width 18 height 18
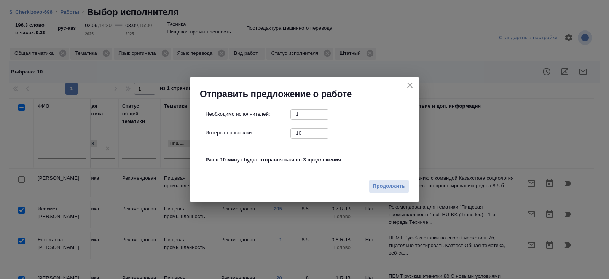
drag, startPoint x: 311, startPoint y: 137, endPoint x: 265, endPoint y: 125, distance: 48.0
click at [265, 125] on div "Необходимо исполнителей: 1 ​ Интервал рассылки: 10 ​ Раз в 10 минут будет отпра…" at bounding box center [308, 141] width 204 height 64
type input "0"
click at [385, 195] on div "Продолжить" at bounding box center [304, 189] width 228 height 27
click at [385, 191] on button "Продолжить" at bounding box center [389, 186] width 40 height 13
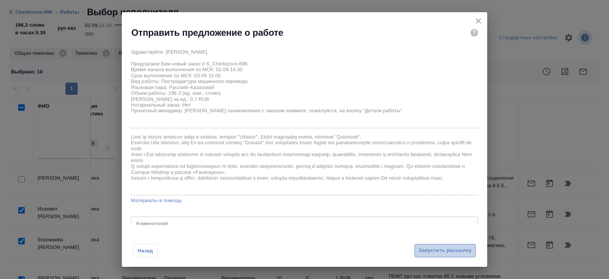
click at [425, 251] on span "Запустить рассылку" at bounding box center [445, 250] width 53 height 9
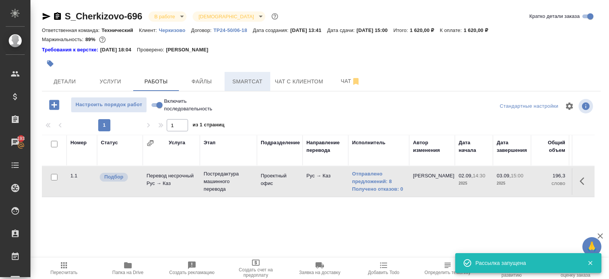
click at [248, 80] on span "Smartcat" at bounding box center [247, 82] width 37 height 10
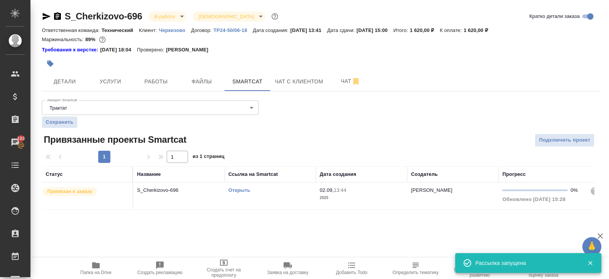
click at [242, 190] on link "Открыть" at bounding box center [239, 190] width 22 height 6
click at [162, 90] on button "Работы" at bounding box center [156, 81] width 46 height 19
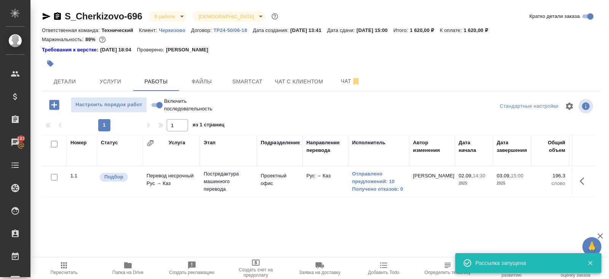
click at [68, 262] on icon "button" at bounding box center [63, 265] width 9 height 9
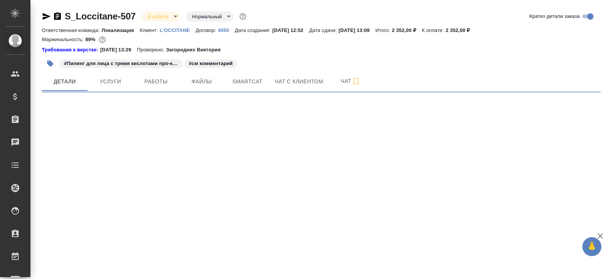
select select "RU"
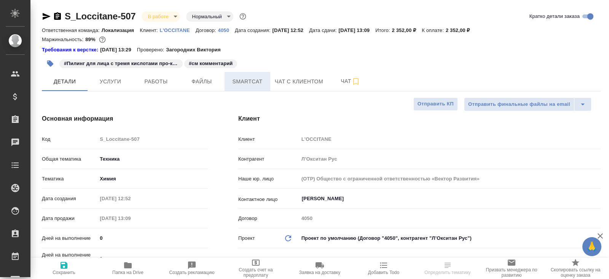
type textarea "x"
click at [253, 80] on span "Smartcat" at bounding box center [247, 82] width 37 height 10
type textarea "x"
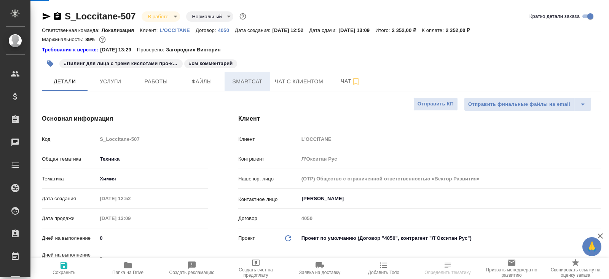
type textarea "x"
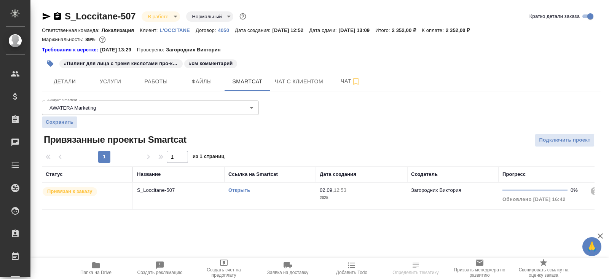
click at [244, 192] on link "Открыть" at bounding box center [239, 190] width 22 height 6
click at [152, 93] on div "S_Loccitane-507 В работе inProgress Нормальный normal Кратко детали заказа Отве…" at bounding box center [321, 114] width 567 height 229
click at [154, 86] on button "Работы" at bounding box center [156, 81] width 46 height 19
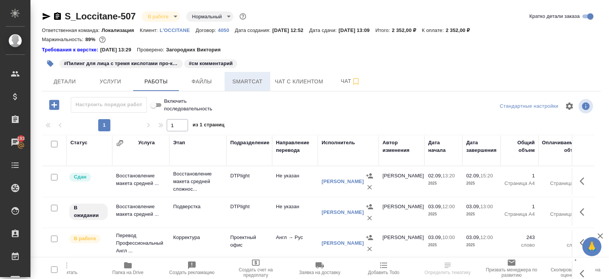
scroll to position [46, 0]
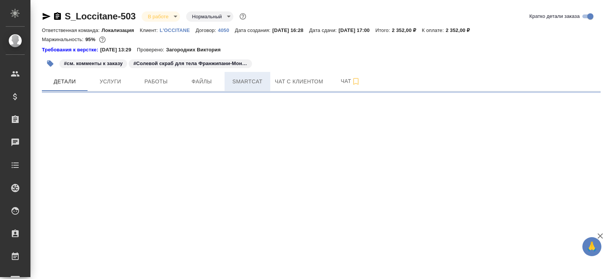
select select "RU"
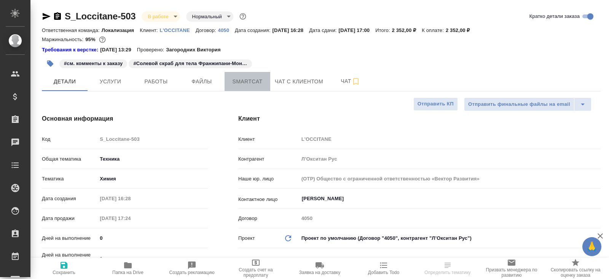
click at [248, 85] on span "Smartcat" at bounding box center [247, 82] width 37 height 10
type textarea "x"
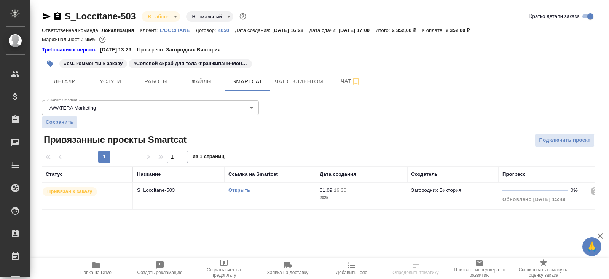
click at [237, 188] on link "Открыть" at bounding box center [239, 190] width 22 height 6
click at [166, 86] on button "Работы" at bounding box center [156, 81] width 46 height 19
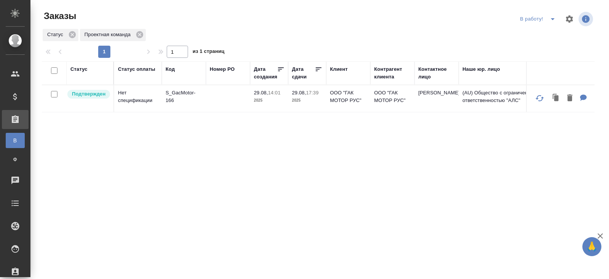
click at [553, 19] on icon "split button" at bounding box center [553, 19] width 4 height 2
click at [540, 34] on li "ПМ" at bounding box center [539, 34] width 42 height 12
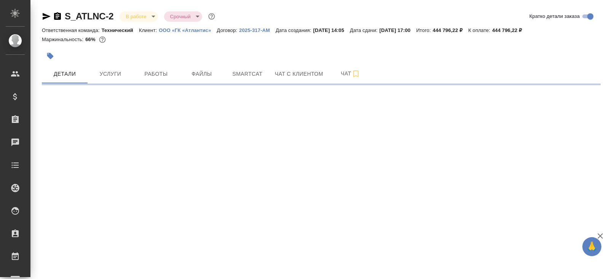
select select "RU"
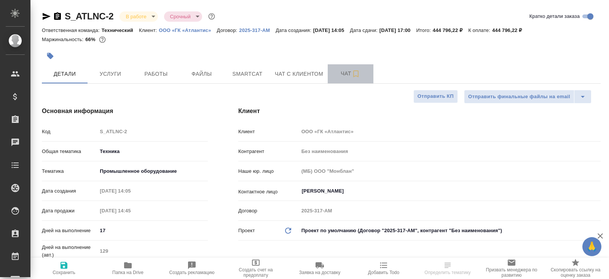
click at [345, 76] on span "Чат" at bounding box center [350, 74] width 37 height 10
type textarea "x"
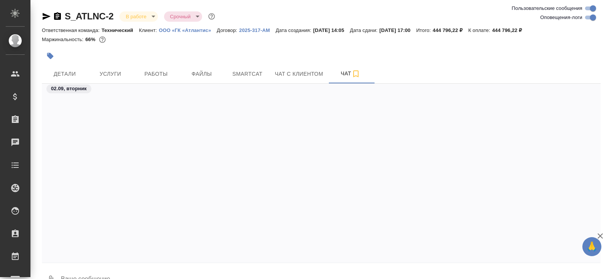
scroll to position [9615, 0]
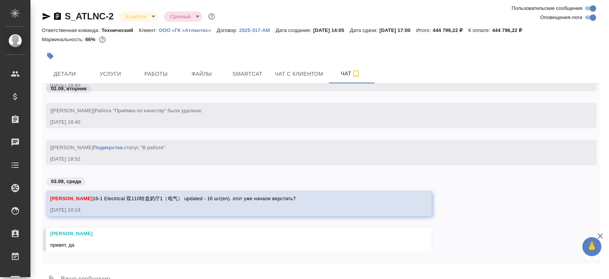
click at [588, 19] on input "Оповещения-логи" at bounding box center [593, 17] width 27 height 9
checkbox input "false"
click at [91, 273] on textarea at bounding box center [330, 280] width 541 height 26
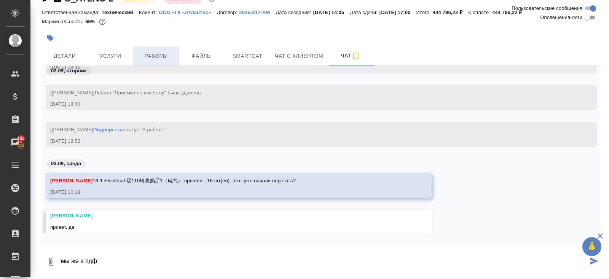
type textarea "мы же в пдф"
click at [158, 51] on span "Работы" at bounding box center [156, 56] width 37 height 10
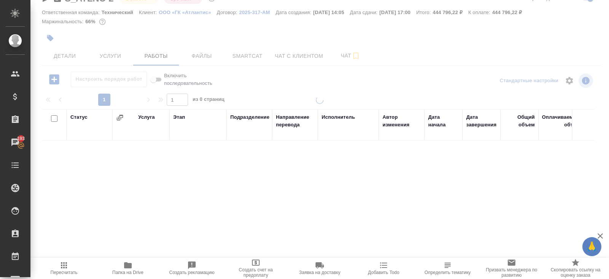
click at [134, 265] on span "Папка на Drive" at bounding box center [128, 268] width 55 height 14
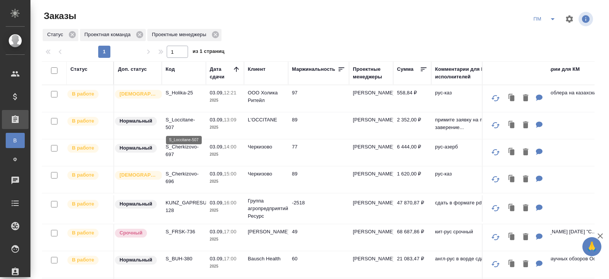
click at [177, 125] on p "S_Loccitane-507" at bounding box center [184, 123] width 37 height 15
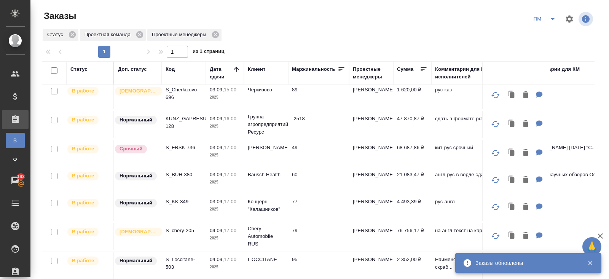
scroll to position [86, 0]
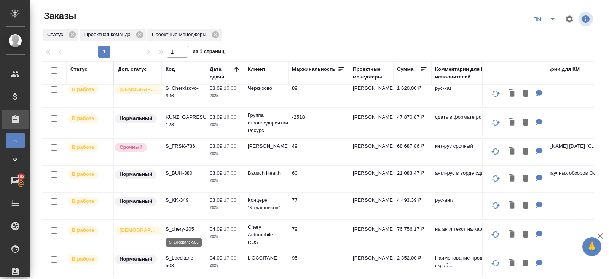
click at [174, 258] on p "S_Loccitane-503" at bounding box center [184, 261] width 37 height 15
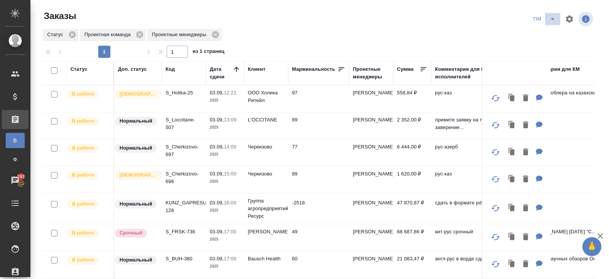
click at [556, 20] on icon "split button" at bounding box center [552, 18] width 9 height 9
click at [546, 33] on li "В работу!" at bounding box center [545, 34] width 38 height 12
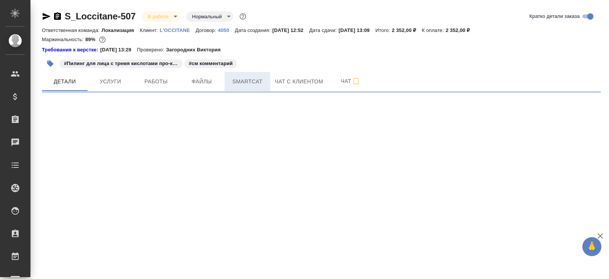
select select "RU"
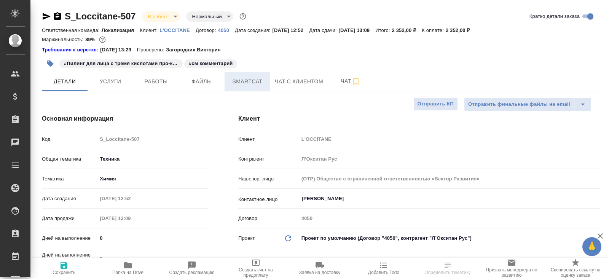
type textarea "x"
click at [254, 88] on button "Smartcat" at bounding box center [248, 81] width 46 height 19
type textarea "x"
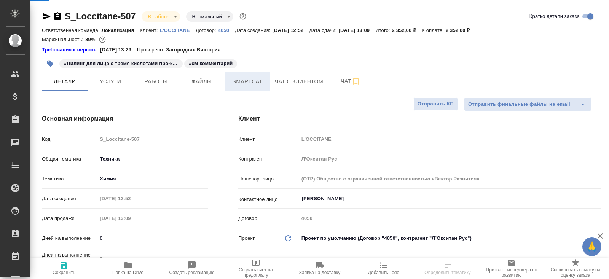
type textarea "x"
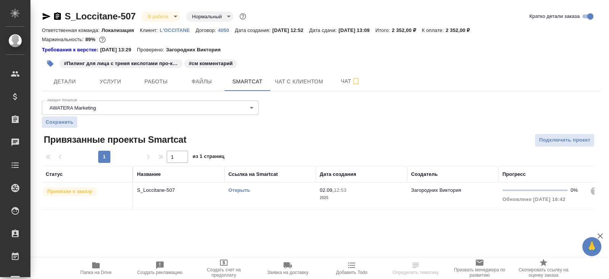
click at [243, 188] on link "Открыть" at bounding box center [239, 190] width 22 height 6
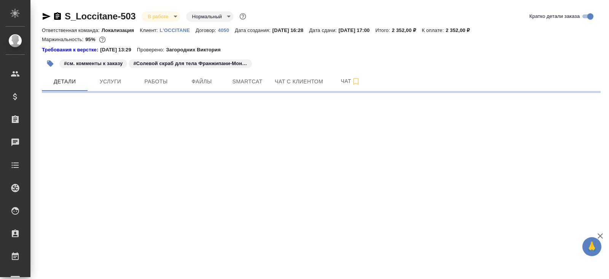
select select "RU"
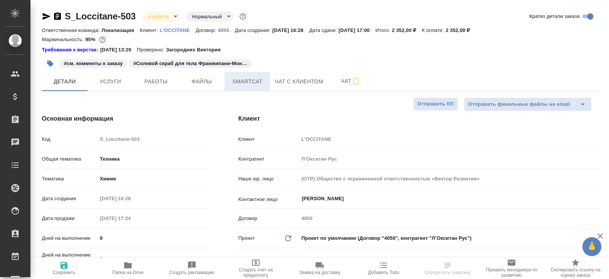
type textarea "x"
click at [251, 85] on span "Smartcat" at bounding box center [247, 82] width 37 height 10
type textarea "x"
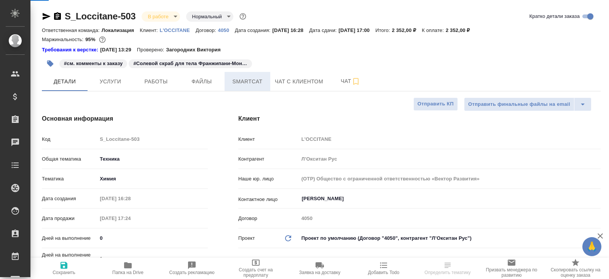
type textarea "x"
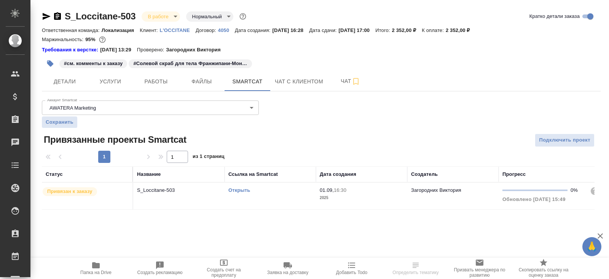
click at [243, 189] on link "Открыть" at bounding box center [239, 190] width 22 height 6
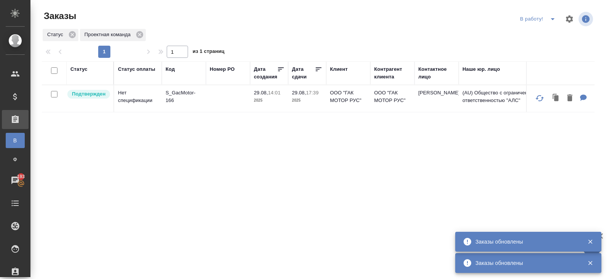
click at [554, 20] on icon "split button" at bounding box center [552, 18] width 9 height 9
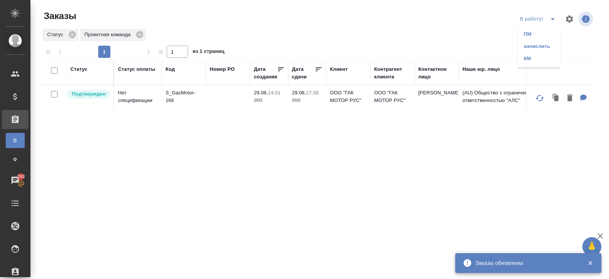
click at [550, 27] on ul "ПМ начислить КМ" at bounding box center [539, 46] width 42 height 43
click at [550, 32] on li "ПМ" at bounding box center [539, 34] width 42 height 12
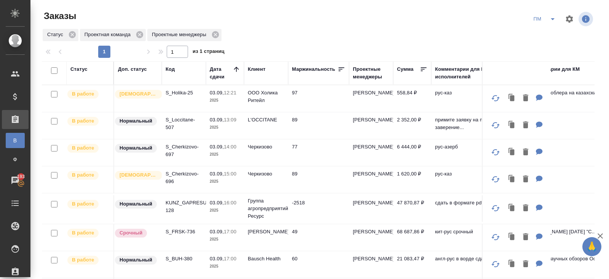
click at [550, 9] on div "Заказы ПМ Статус Проектная команда Проектные менеджеры 1 1 из 1 страниц Статус …" at bounding box center [321, 170] width 567 height 340
click at [548, 22] on span "split button" at bounding box center [552, 18] width 11 height 9
click at [548, 30] on li "В работу!" at bounding box center [545, 34] width 38 height 12
